Goal: Navigation & Orientation: Find specific page/section

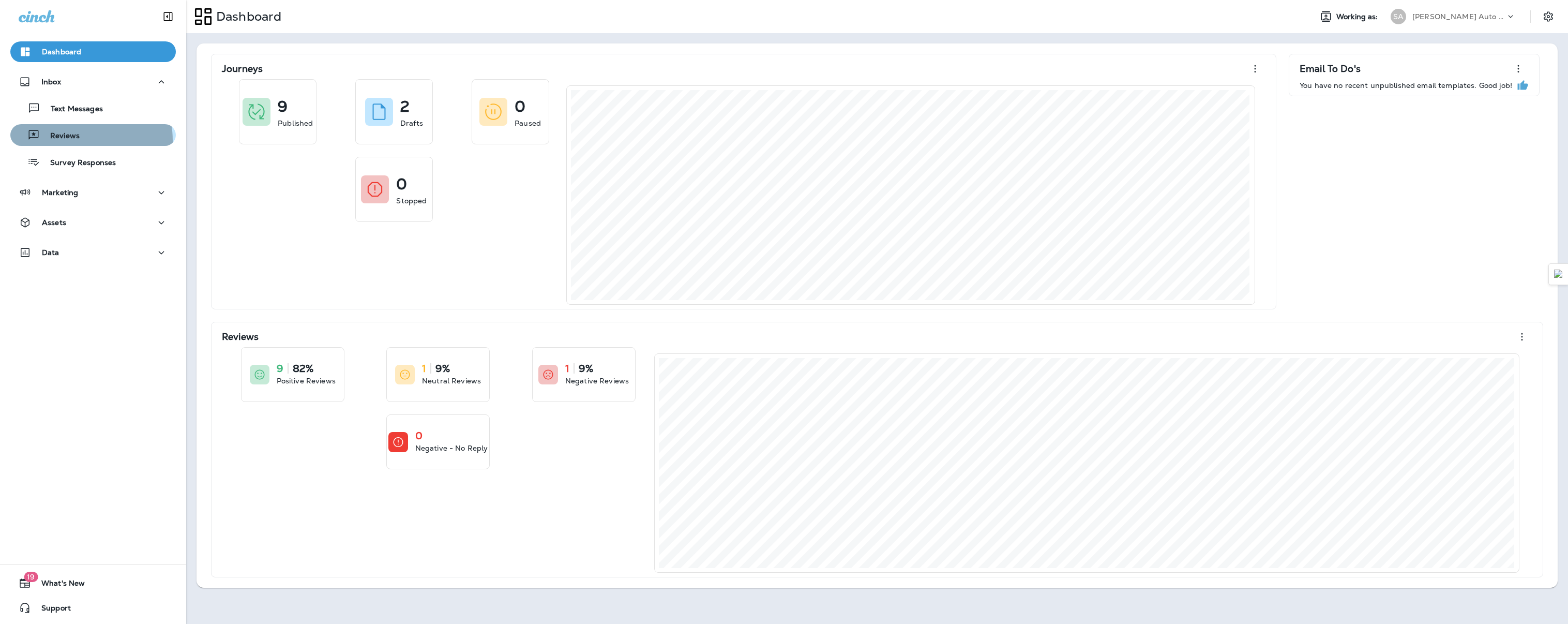
click at [65, 141] on div "Reviews" at bounding box center [47, 135] width 65 height 15
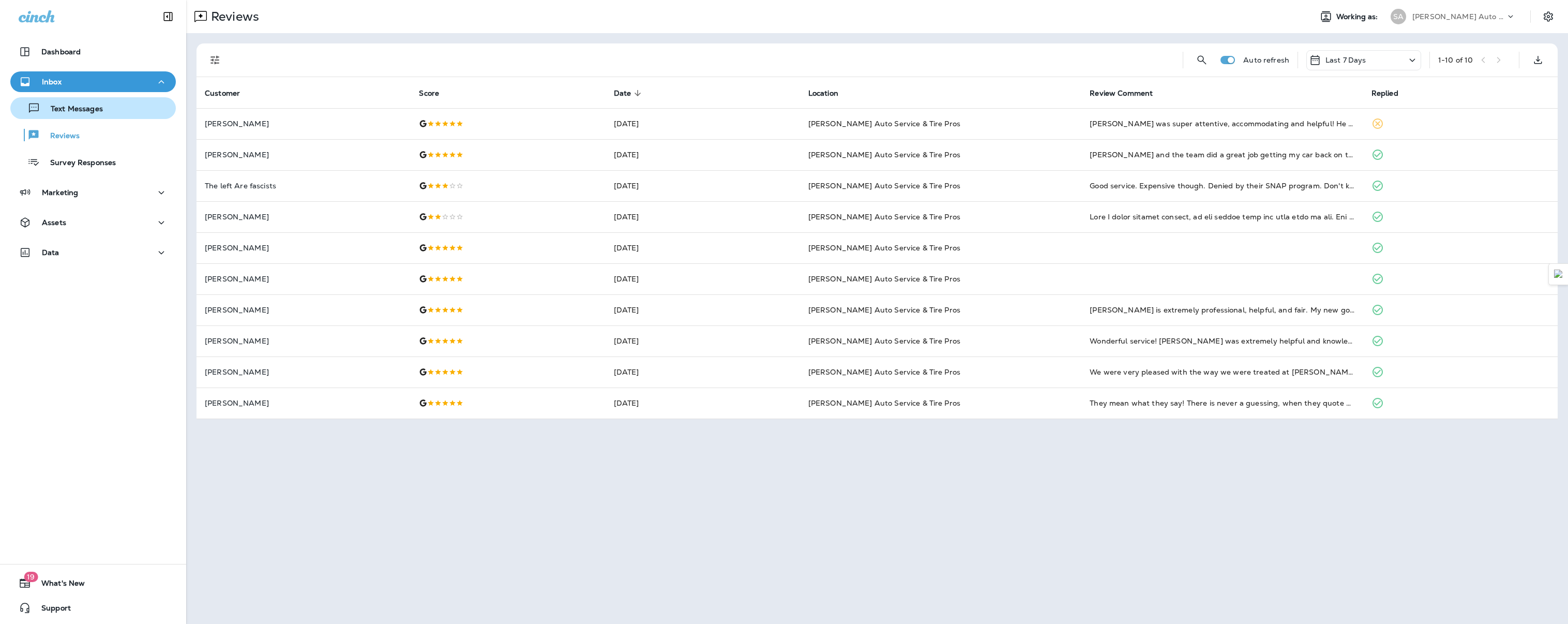
click at [115, 104] on div "Text Messages" at bounding box center [93, 107] width 157 height 15
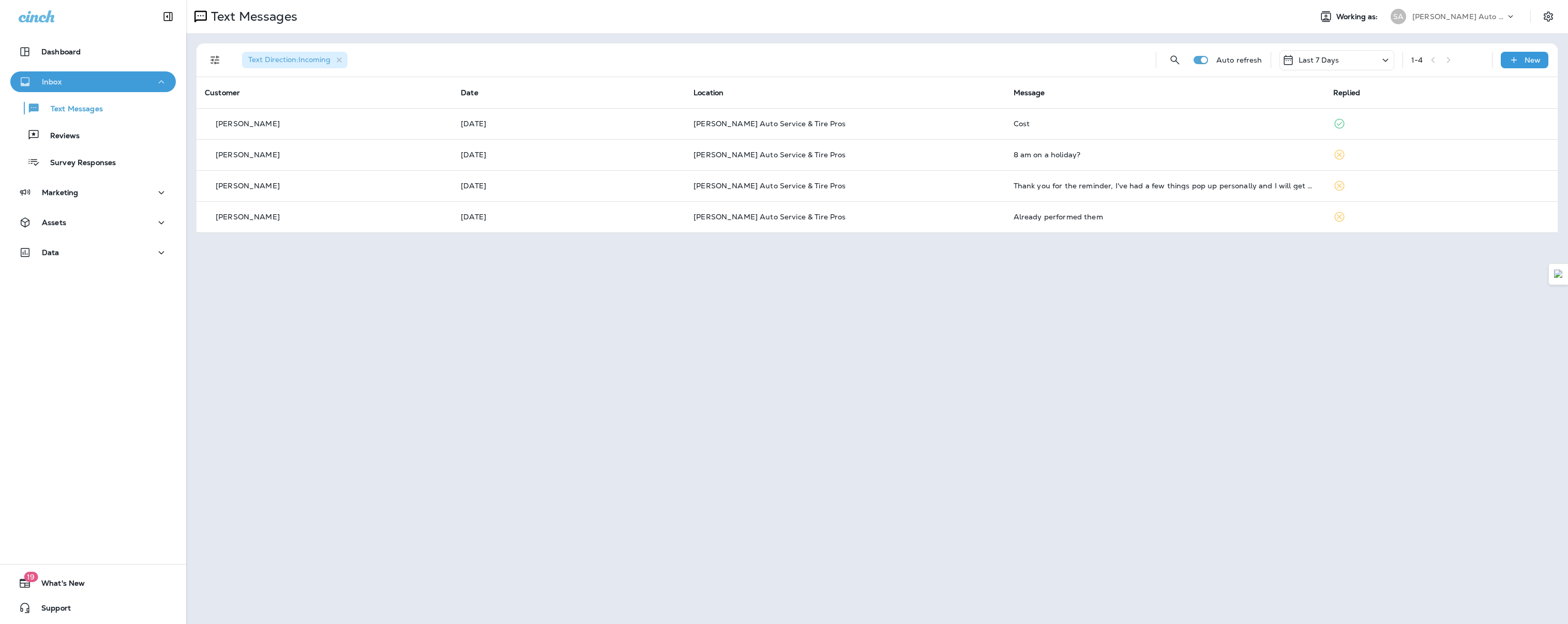
click at [105, 88] on div "Inbox" at bounding box center [93, 82] width 149 height 13
click at [84, 110] on div "Marketing" at bounding box center [93, 112] width 149 height 13
click at [82, 147] on button "Journeys" at bounding box center [93, 138] width 166 height 22
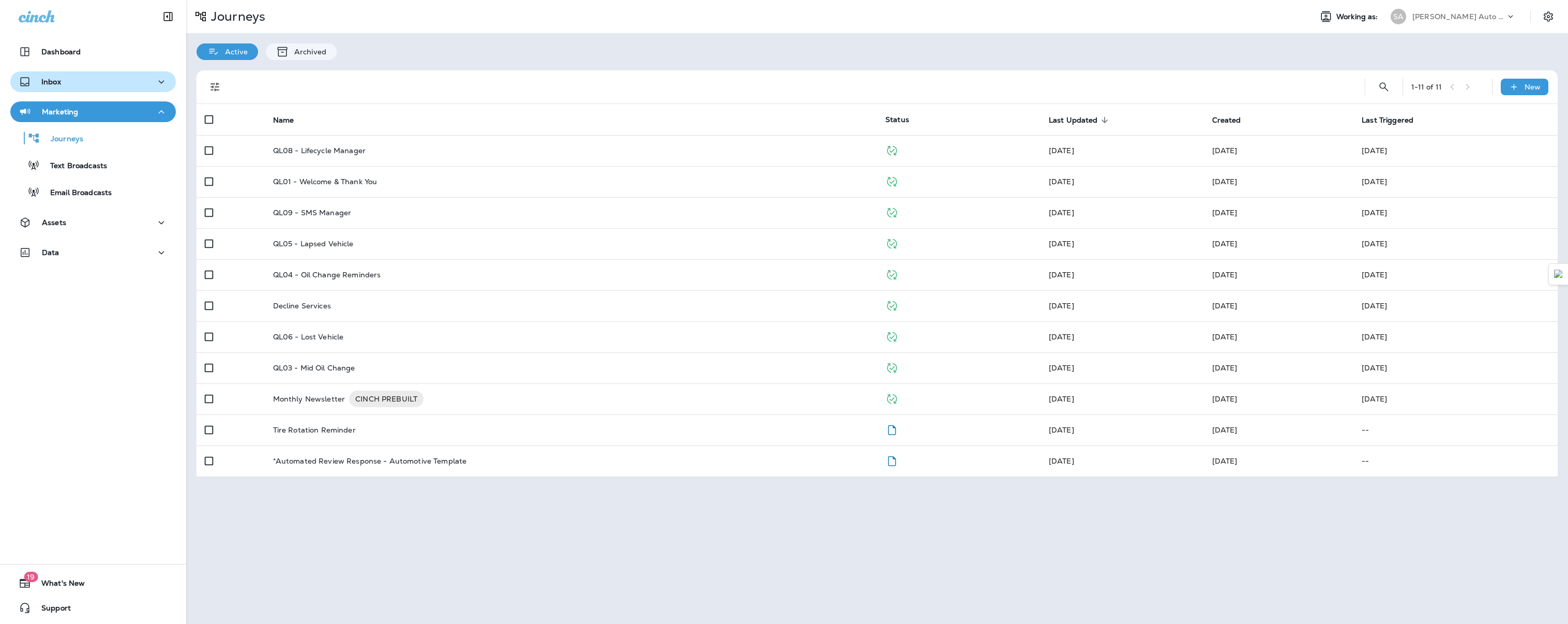
click at [76, 86] on div "Inbox" at bounding box center [93, 82] width 149 height 13
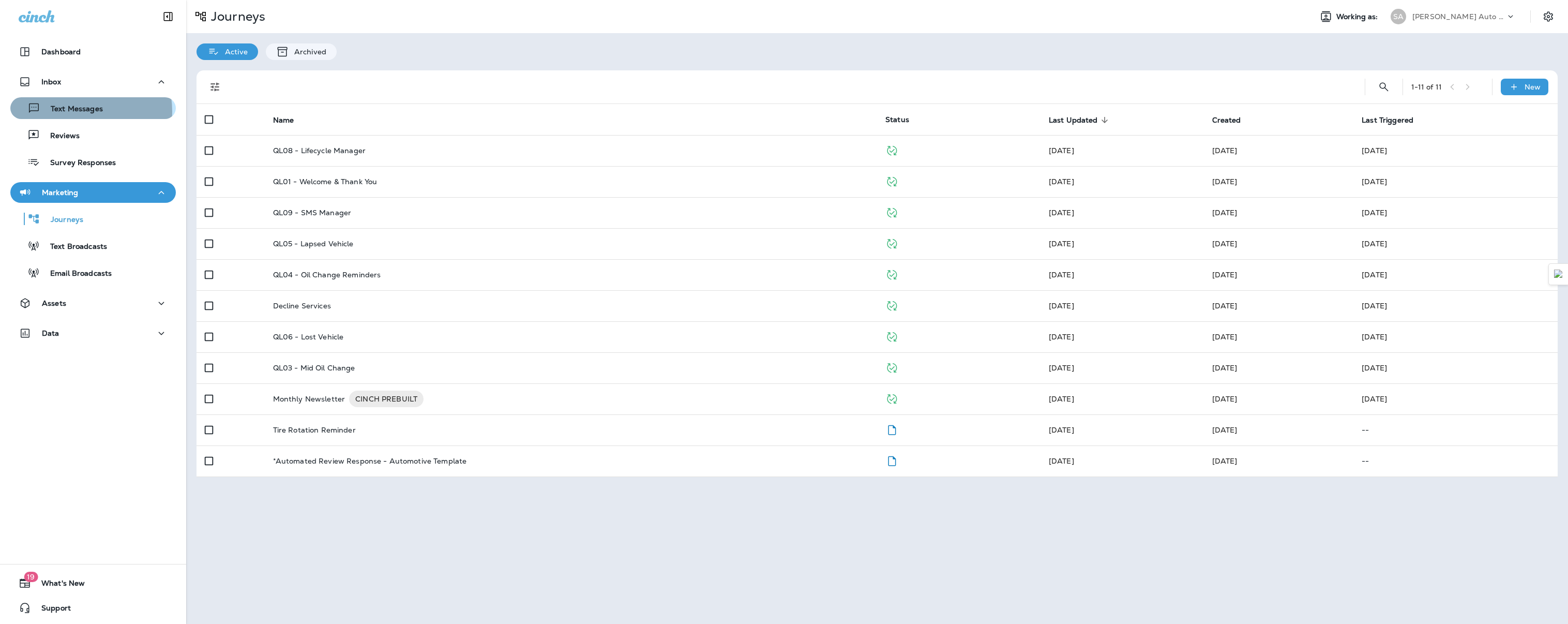
click at [77, 111] on p "Text Messages" at bounding box center [71, 109] width 63 height 10
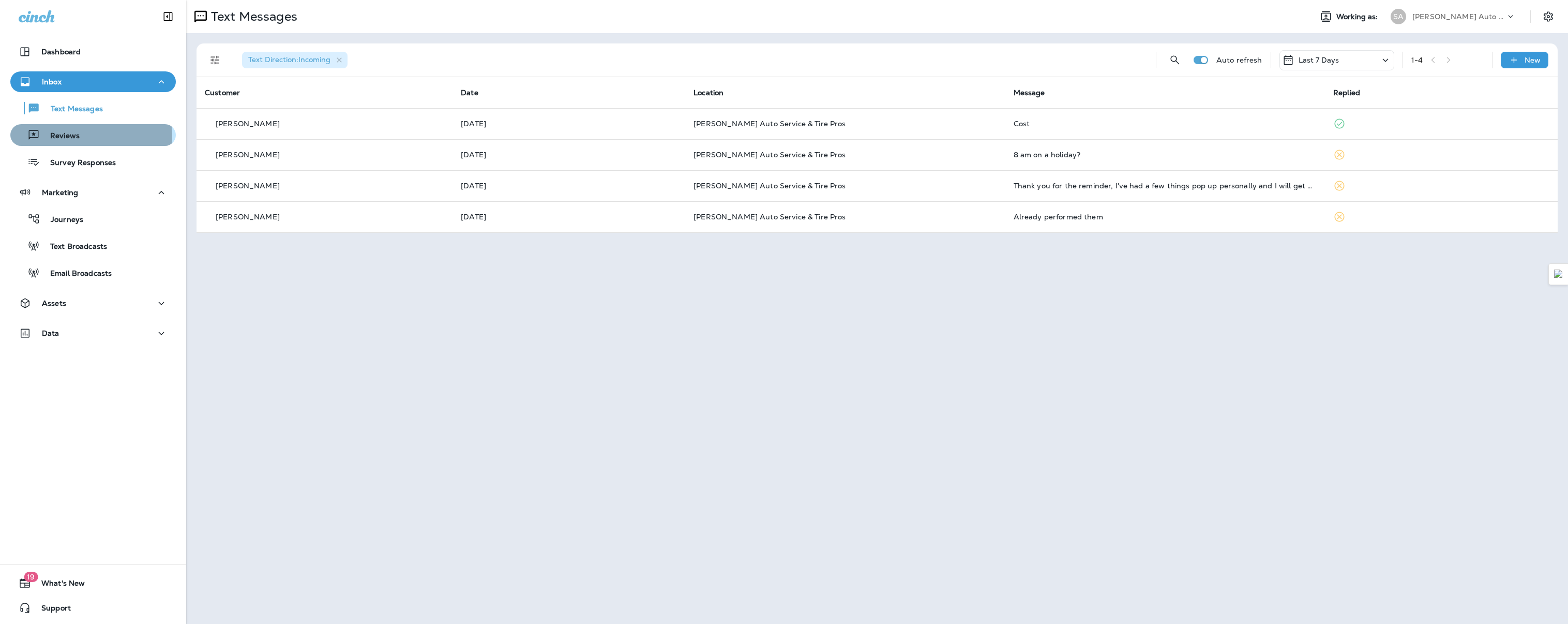
click at [77, 137] on p "Reviews" at bounding box center [60, 136] width 40 height 10
